Goal: Complete application form

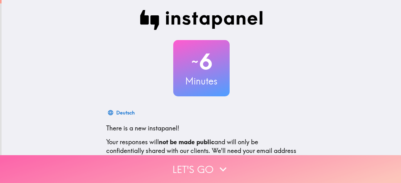
click at [212, 165] on button "Let's go" at bounding box center [200, 170] width 401 height 28
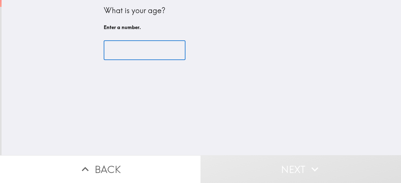
click at [121, 49] on input "number" at bounding box center [145, 50] width 82 height 19
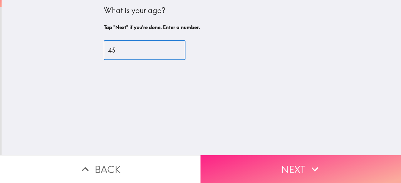
type input "45"
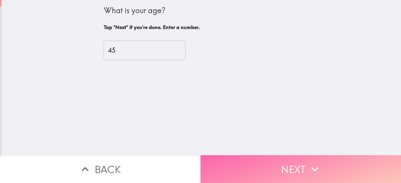
click at [253, 160] on button "Next" at bounding box center [301, 170] width 201 height 28
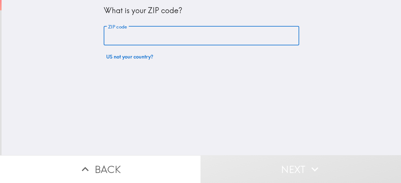
click at [211, 40] on input "ZIP code" at bounding box center [202, 35] width 196 height 19
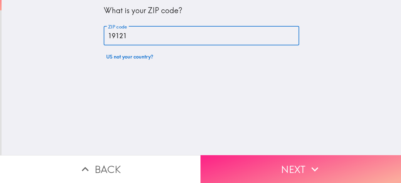
type input "19121"
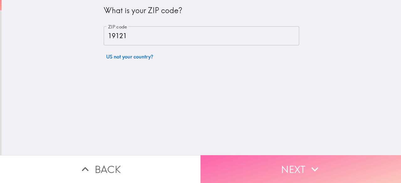
click at [264, 163] on button "Next" at bounding box center [301, 170] width 201 height 28
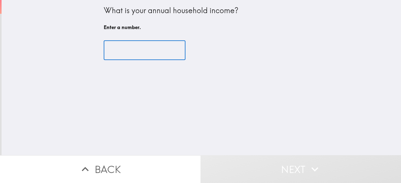
click at [147, 45] on input "number" at bounding box center [145, 50] width 82 height 19
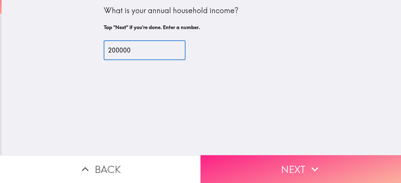
type input "200000"
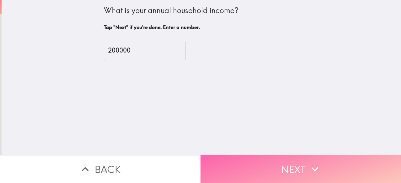
click at [228, 156] on button "Next" at bounding box center [301, 170] width 201 height 28
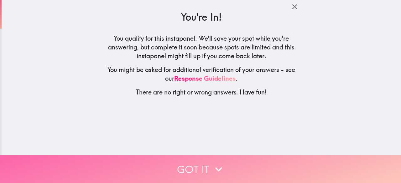
click at [228, 156] on button "Got it" at bounding box center [200, 170] width 401 height 28
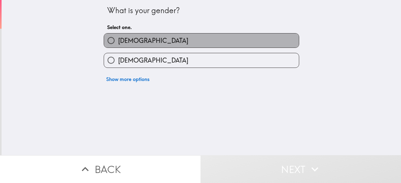
click at [200, 43] on label "[DEMOGRAPHIC_DATA]" at bounding box center [201, 41] width 195 height 14
click at [118, 43] on input "[DEMOGRAPHIC_DATA]" at bounding box center [111, 41] width 14 height 14
radio input "true"
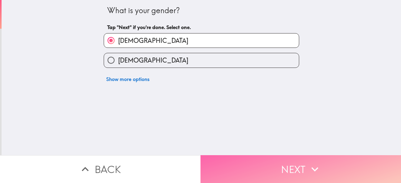
click at [252, 174] on button "Next" at bounding box center [301, 170] width 201 height 28
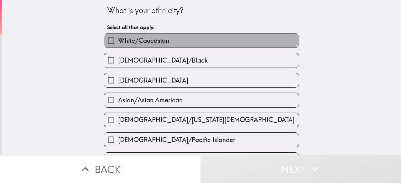
click at [248, 45] on label "White/Caucasian" at bounding box center [201, 41] width 195 height 14
click at [118, 45] on input "White/Caucasian" at bounding box center [111, 41] width 14 height 14
checkbox input "true"
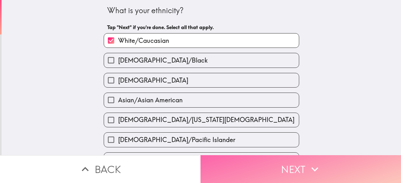
click at [296, 167] on button "Next" at bounding box center [301, 170] width 201 height 28
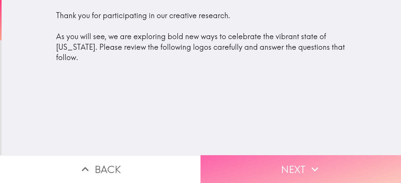
click at [299, 159] on button "Next" at bounding box center [301, 170] width 201 height 28
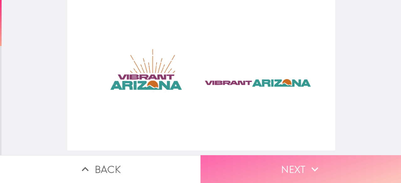
click at [290, 167] on button "Next" at bounding box center [301, 170] width 201 height 28
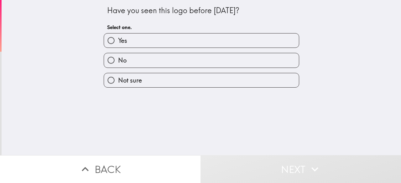
click at [245, 79] on label "Not sure" at bounding box center [201, 80] width 195 height 14
click at [118, 79] on input "Not sure" at bounding box center [111, 80] width 14 height 14
radio input "true"
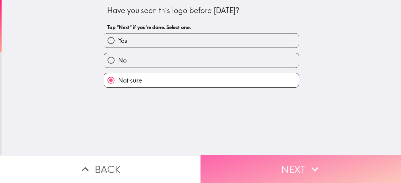
click at [268, 157] on button "Next" at bounding box center [301, 170] width 201 height 28
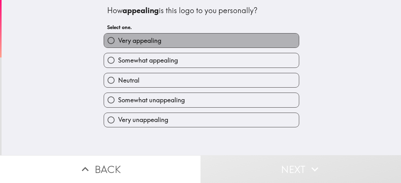
click at [200, 43] on label "Very appealing" at bounding box center [201, 41] width 195 height 14
click at [118, 43] on input "Very appealing" at bounding box center [111, 41] width 14 height 14
radio input "true"
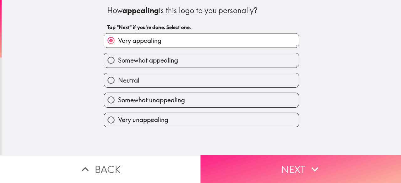
click at [248, 161] on button "Next" at bounding box center [301, 170] width 201 height 28
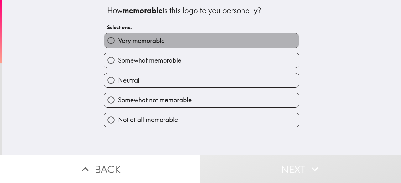
click at [214, 35] on label "Very memorable" at bounding box center [201, 41] width 195 height 14
click at [118, 35] on input "Very memorable" at bounding box center [111, 41] width 14 height 14
radio input "true"
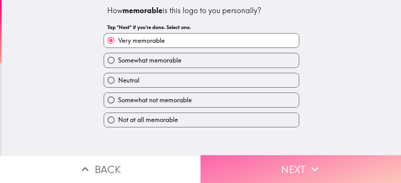
click at [268, 173] on button "Next" at bounding box center [301, 170] width 201 height 28
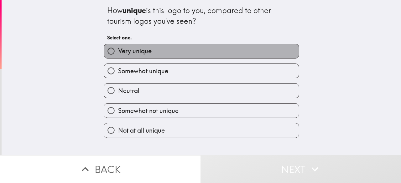
click at [261, 52] on label "Very unique" at bounding box center [201, 51] width 195 height 14
click at [118, 52] on input "Very unique" at bounding box center [111, 51] width 14 height 14
radio input "true"
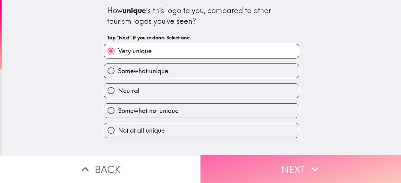
click at [286, 167] on button "Next" at bounding box center [301, 170] width 201 height 28
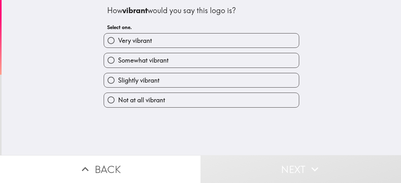
click at [243, 46] on label "Very vibrant" at bounding box center [201, 41] width 195 height 14
click at [118, 46] on input "Very vibrant" at bounding box center [111, 41] width 14 height 14
radio input "true"
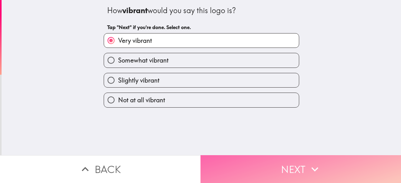
click at [282, 168] on button "Next" at bounding box center [301, 170] width 201 height 28
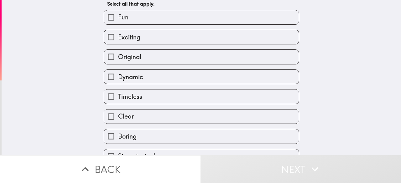
scroll to position [33, 0]
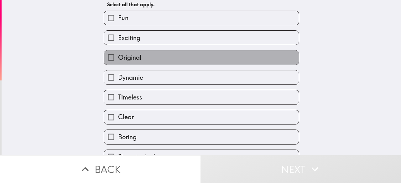
click at [223, 60] on label "Original" at bounding box center [201, 57] width 195 height 14
click at [118, 60] on input "Original" at bounding box center [111, 57] width 14 height 14
checkbox input "true"
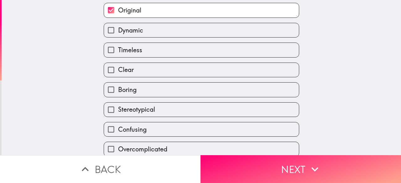
scroll to position [84, 0]
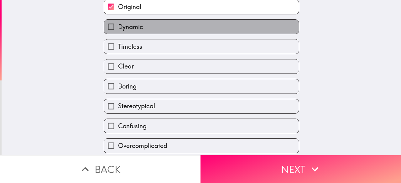
click at [226, 27] on label "Dynamic" at bounding box center [201, 27] width 195 height 14
click at [118, 27] on input "Dynamic" at bounding box center [111, 27] width 14 height 14
checkbox input "true"
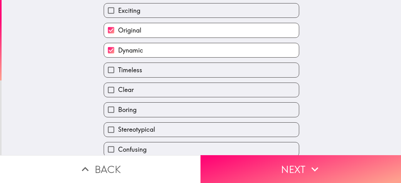
scroll to position [60, 0]
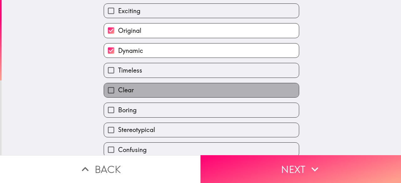
click at [162, 93] on label "Clear" at bounding box center [201, 90] width 195 height 14
click at [118, 93] on input "Clear" at bounding box center [111, 90] width 14 height 14
checkbox input "true"
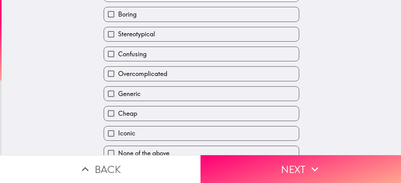
scroll to position [169, 0]
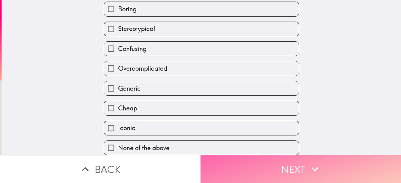
click at [274, 167] on button "Next" at bounding box center [301, 170] width 201 height 28
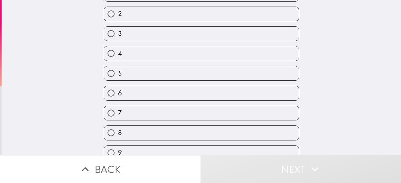
scroll to position [99, 0]
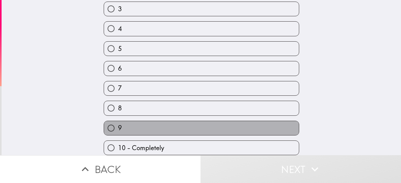
click at [232, 125] on label "9" at bounding box center [201, 128] width 195 height 14
click at [118, 125] on input "9" at bounding box center [111, 128] width 14 height 14
radio input "true"
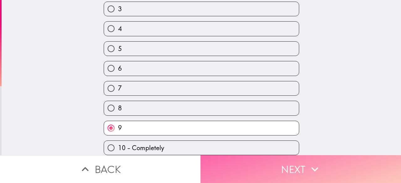
click at [264, 156] on button "Next" at bounding box center [301, 170] width 201 height 28
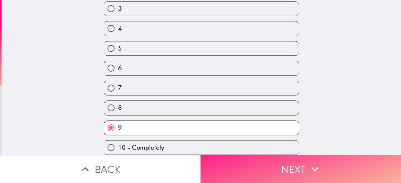
scroll to position [0, 0]
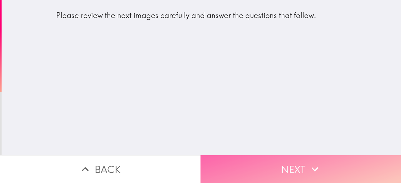
click at [292, 165] on button "Next" at bounding box center [301, 170] width 201 height 28
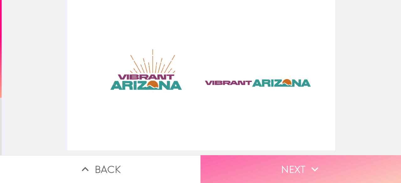
click at [270, 161] on button "Next" at bounding box center [301, 170] width 201 height 28
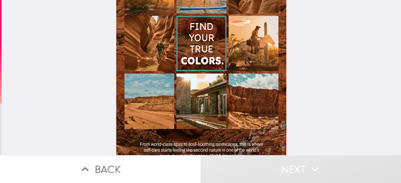
scroll to position [93, 0]
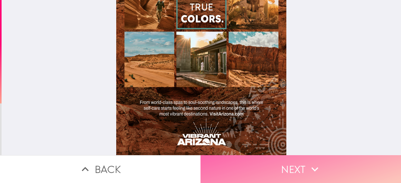
click at [304, 165] on button "Next" at bounding box center [301, 170] width 201 height 28
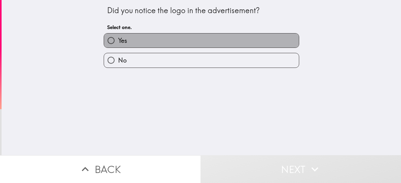
click at [277, 43] on label "Yes" at bounding box center [201, 41] width 195 height 14
click at [118, 43] on input "Yes" at bounding box center [111, 41] width 14 height 14
radio input "true"
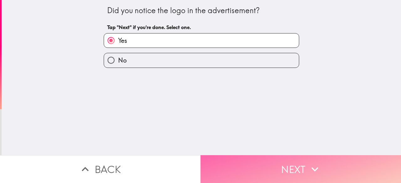
click at [289, 167] on button "Next" at bounding box center [301, 170] width 201 height 28
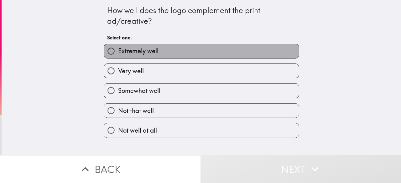
click at [278, 50] on label "Extremely well" at bounding box center [201, 51] width 195 height 14
click at [118, 50] on input "Extremely well" at bounding box center [111, 51] width 14 height 14
radio input "true"
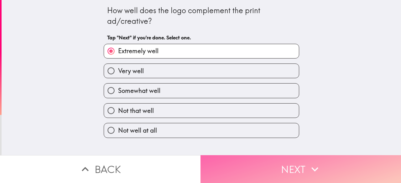
click at [290, 164] on button "Next" at bounding box center [301, 170] width 201 height 28
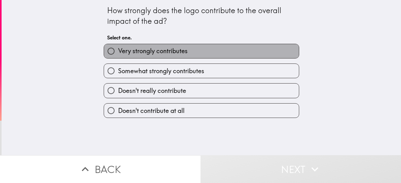
click at [268, 49] on label "Very strongly contributes" at bounding box center [201, 51] width 195 height 14
click at [118, 49] on input "Very strongly contributes" at bounding box center [111, 51] width 14 height 14
radio input "true"
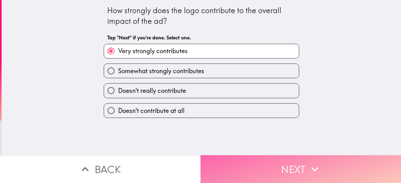
click at [264, 164] on button "Next" at bounding box center [301, 170] width 201 height 28
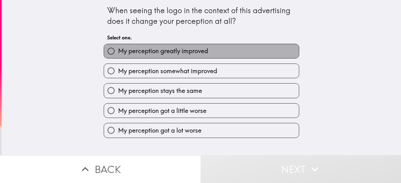
click at [260, 52] on label "My perception greatly improved" at bounding box center [201, 51] width 195 height 14
click at [118, 52] on input "My perception greatly improved" at bounding box center [111, 51] width 14 height 14
radio input "true"
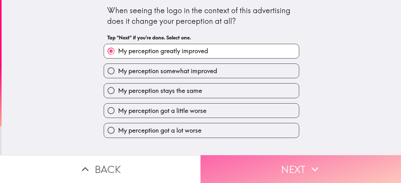
click at [268, 161] on button "Next" at bounding box center [301, 170] width 201 height 28
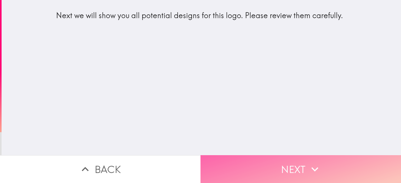
click at [293, 166] on button "Next" at bounding box center [301, 170] width 201 height 28
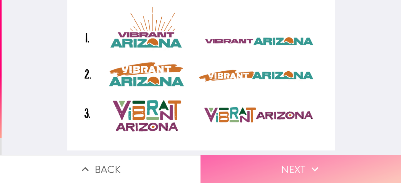
click at [309, 163] on icon "button" at bounding box center [315, 170] width 14 height 14
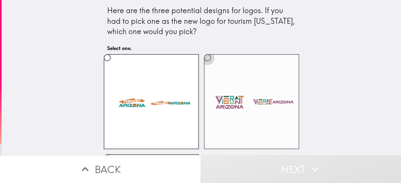
click at [207, 58] on input "radio" at bounding box center [208, 58] width 14 height 14
radio input "true"
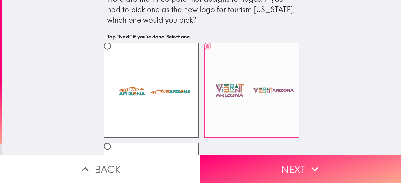
scroll to position [11, 0]
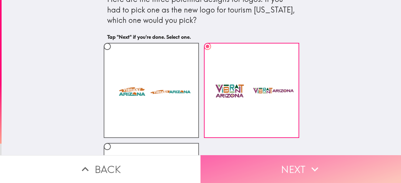
click at [262, 162] on button "Next" at bounding box center [301, 170] width 201 height 28
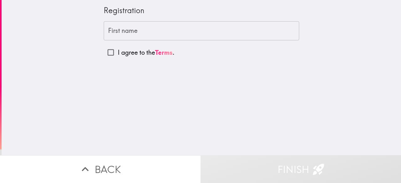
click at [204, 34] on input "First name" at bounding box center [202, 30] width 196 height 19
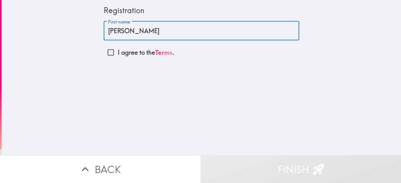
type input "[PERSON_NAME]"
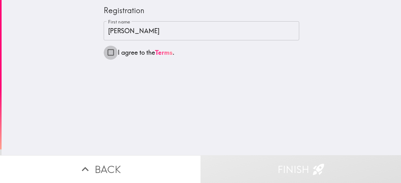
click at [108, 53] on input "I agree to the Terms ." at bounding box center [111, 52] width 14 height 14
checkbox input "true"
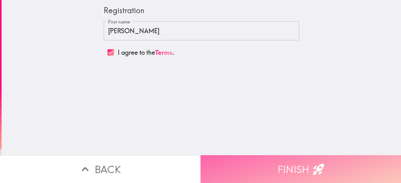
click at [257, 161] on button "Finish" at bounding box center [301, 170] width 201 height 28
